Goal: Task Accomplishment & Management: Manage account settings

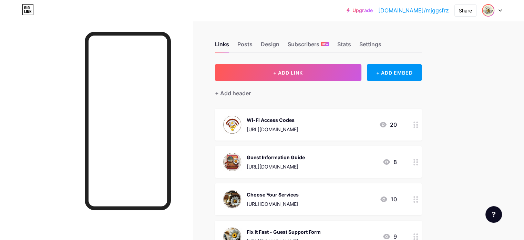
click at [489, 13] on img at bounding box center [488, 10] width 11 height 11
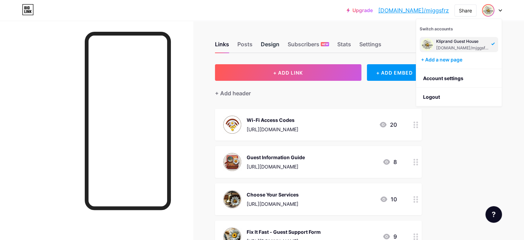
click at [280, 42] on div "Design" at bounding box center [270, 46] width 19 height 12
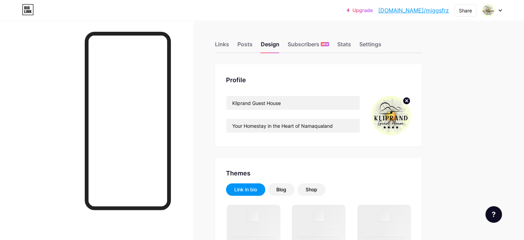
click at [411, 111] on img at bounding box center [391, 115] width 40 height 40
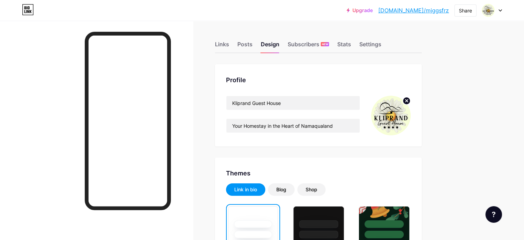
click at [410, 98] on circle at bounding box center [407, 101] width 8 height 8
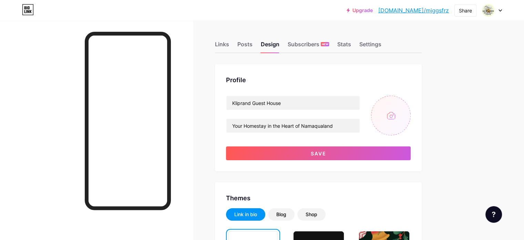
drag, startPoint x: 378, startPoint y: 151, endPoint x: 416, endPoint y: 71, distance: 89.3
click at [416, 71] on div "Profile Kliprand Guest House Your Homestay in the Heart of Namaqualand Save" at bounding box center [318, 117] width 207 height 107
click at [411, 115] on input "file" at bounding box center [391, 115] width 40 height 40
type input "C:\fakepath\Kliprand Icon x.png"
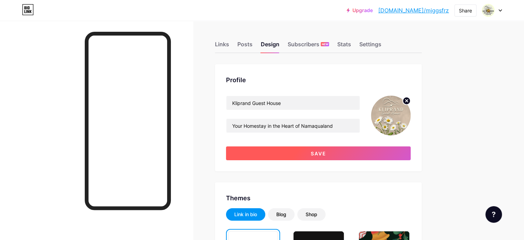
click at [411, 155] on button "Save" at bounding box center [318, 153] width 185 height 14
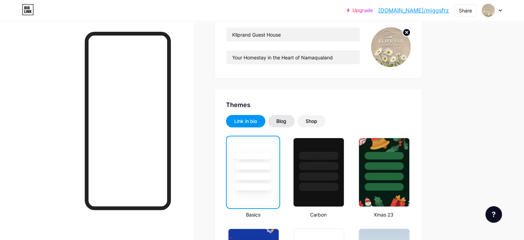
scroll to position [69, 0]
click at [286, 120] on div "Blog" at bounding box center [281, 120] width 10 height 7
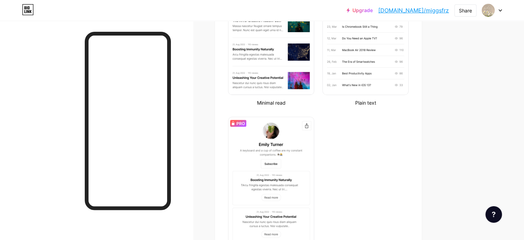
scroll to position [241, 0]
